Goal: Information Seeking & Learning: Learn about a topic

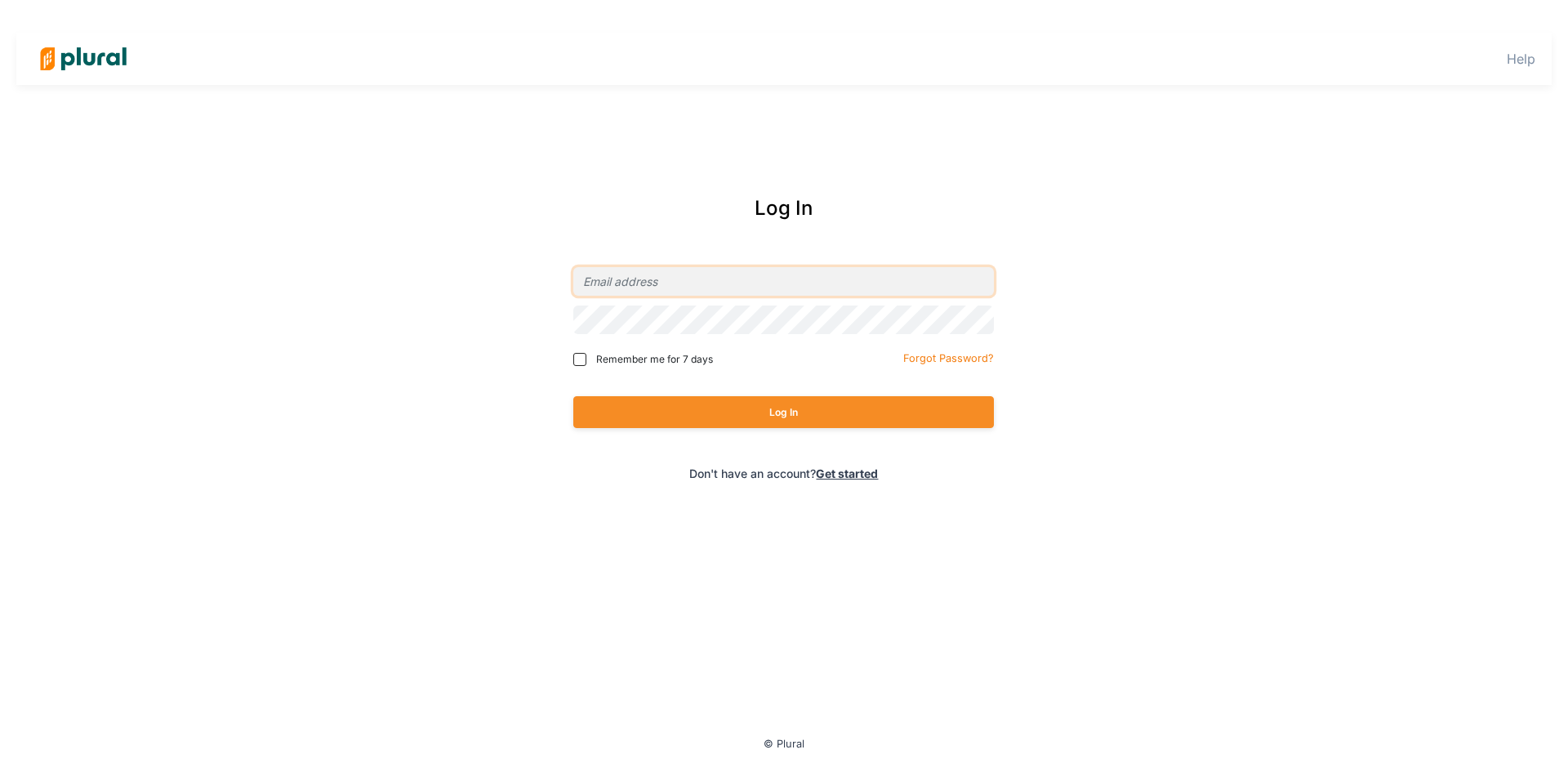
click at [784, 276] on input "email" at bounding box center [784, 281] width 421 height 28
type input "[EMAIL_ADDRESS][DOMAIN_NAME]"
click at [773, 399] on button "Log In" at bounding box center [784, 412] width 421 height 32
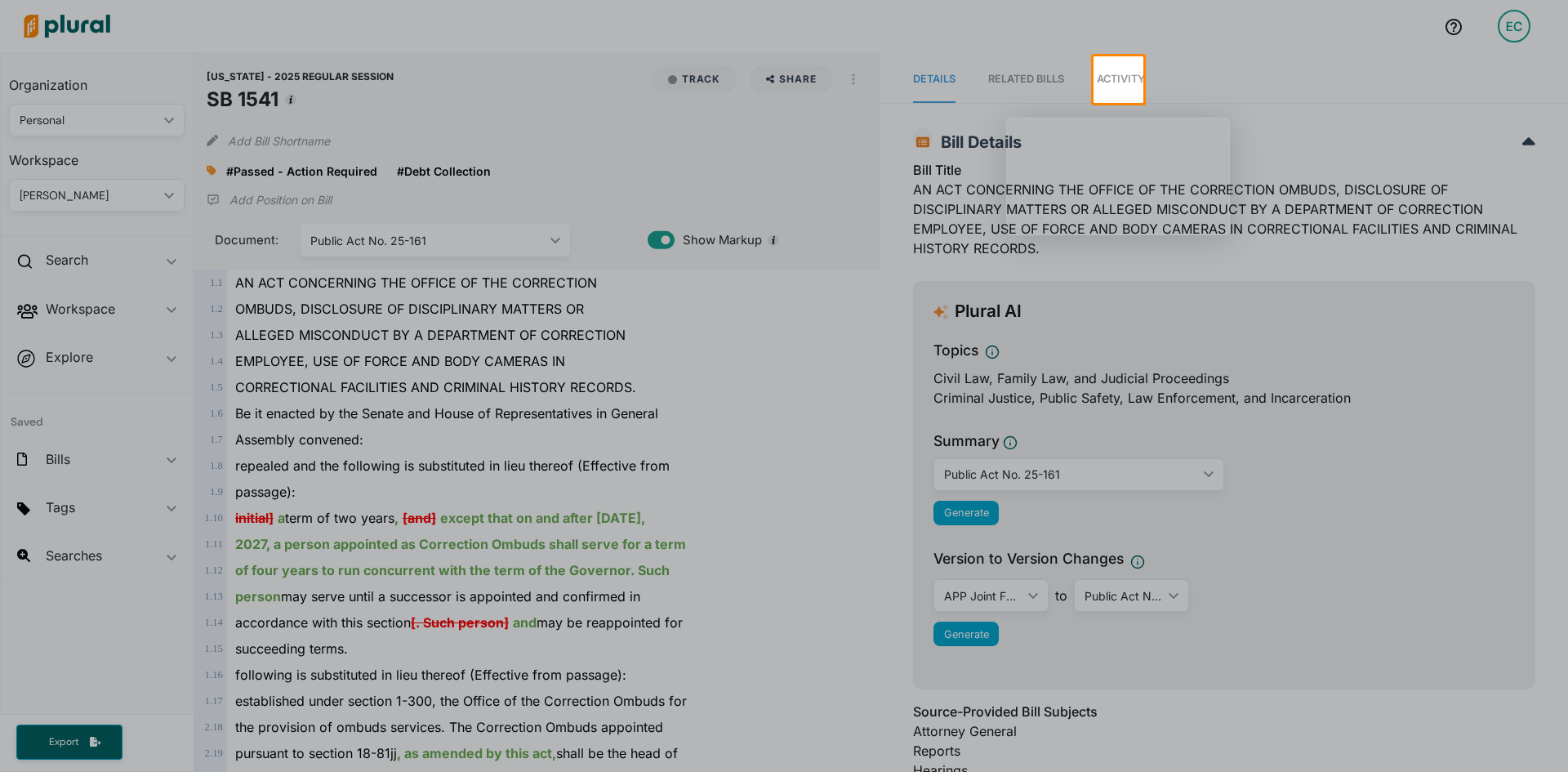
click at [761, 541] on div at bounding box center [784, 438] width 1568 height 670
